Goal: Task Accomplishment & Management: Use online tool/utility

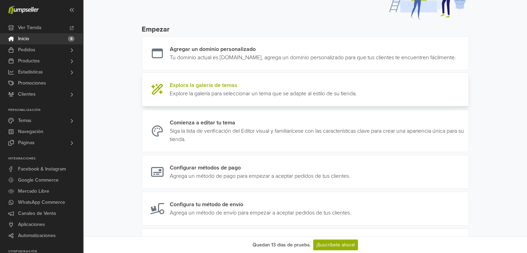
scroll to position [69, 0]
click at [357, 96] on link at bounding box center [357, 90] width 0 height 17
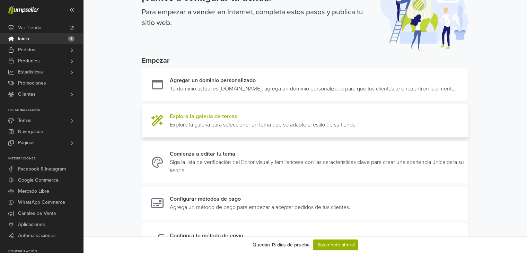
scroll to position [3, 0]
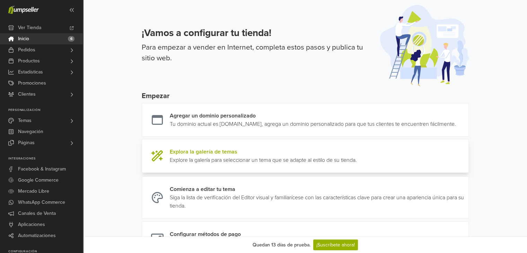
click at [357, 164] on link at bounding box center [357, 156] width 0 height 17
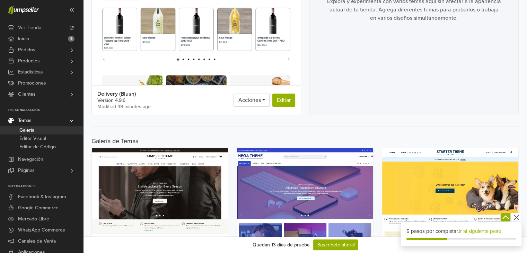
scroll to position [139, 0]
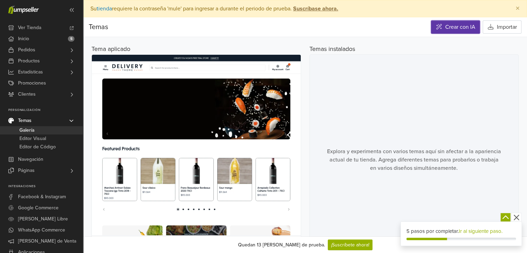
click at [463, 25] on link "Crear con IA" at bounding box center [455, 26] width 49 height 13
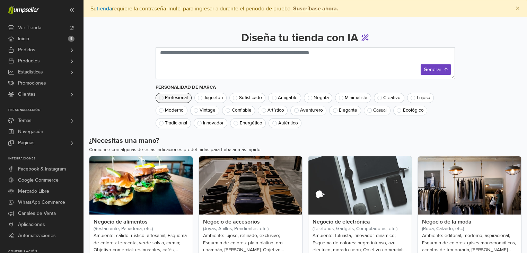
click at [162, 98] on span at bounding box center [161, 98] width 5 height 5
click at [236, 98] on span at bounding box center [235, 98] width 5 height 5
click at [438, 69] on button "Generar" at bounding box center [436, 69] width 30 height 11
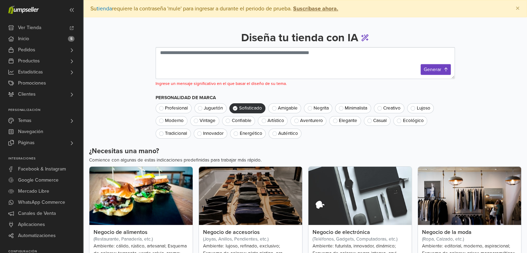
drag, startPoint x: 197, startPoint y: 79, endPoint x: 207, endPoint y: 67, distance: 15.7
click at [199, 78] on div "Diseña tu tienda con IA Generar Ingrese un mensaje significativo en el que basa…" at bounding box center [305, 79] width 299 height 119
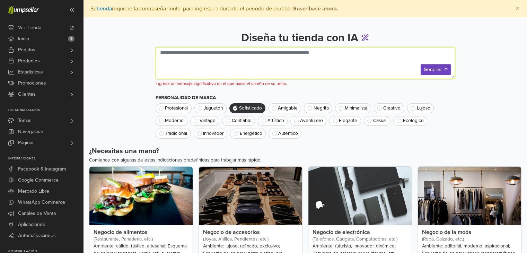
click at [210, 58] on textarea at bounding box center [305, 63] width 299 height 32
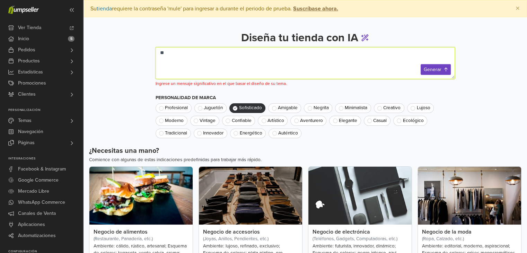
type textarea "*"
type textarea "**********"
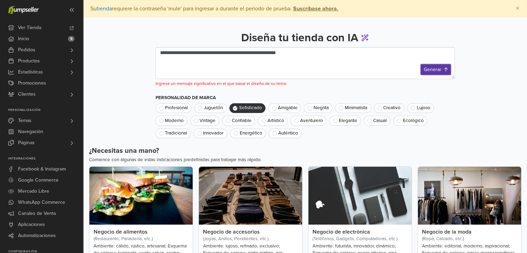
click at [442, 67] on button "Generar" at bounding box center [436, 69] width 30 height 11
